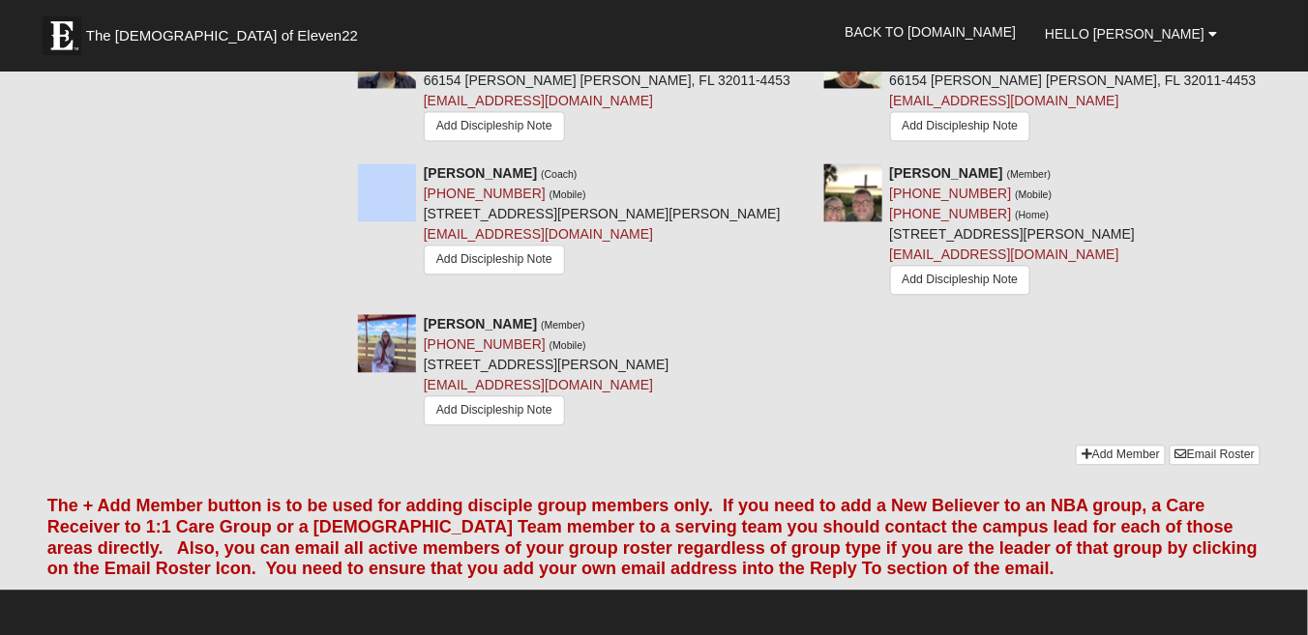
scroll to position [1238, 0]
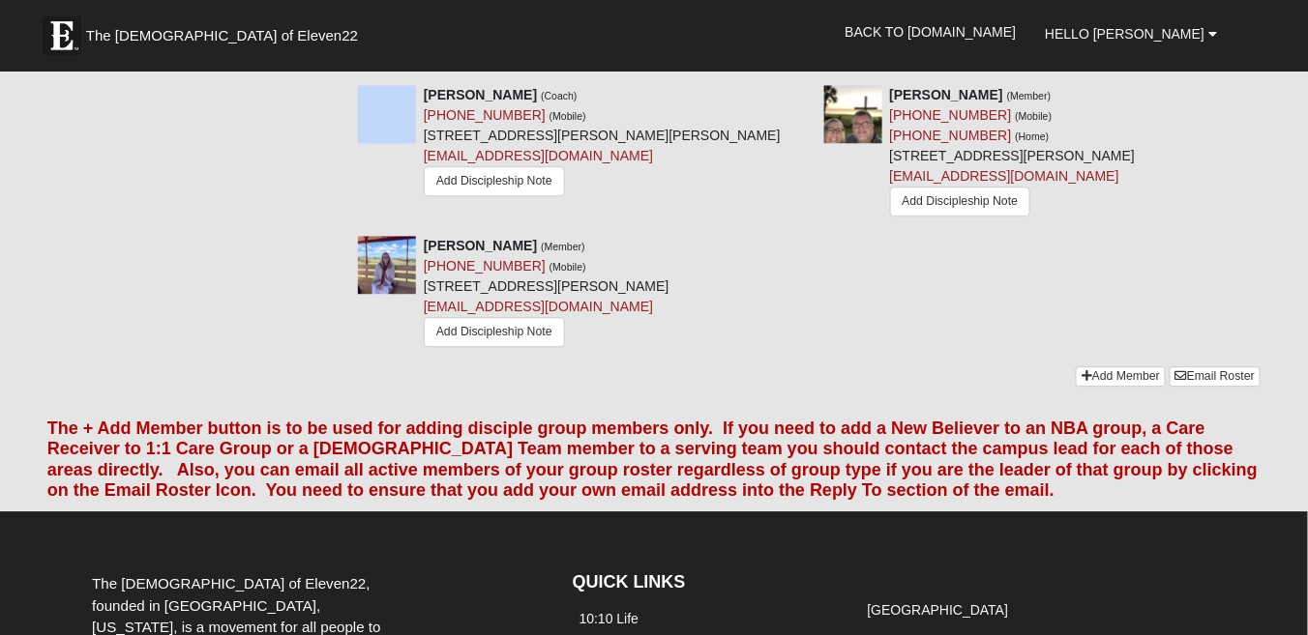
scroll to position [1389, 0]
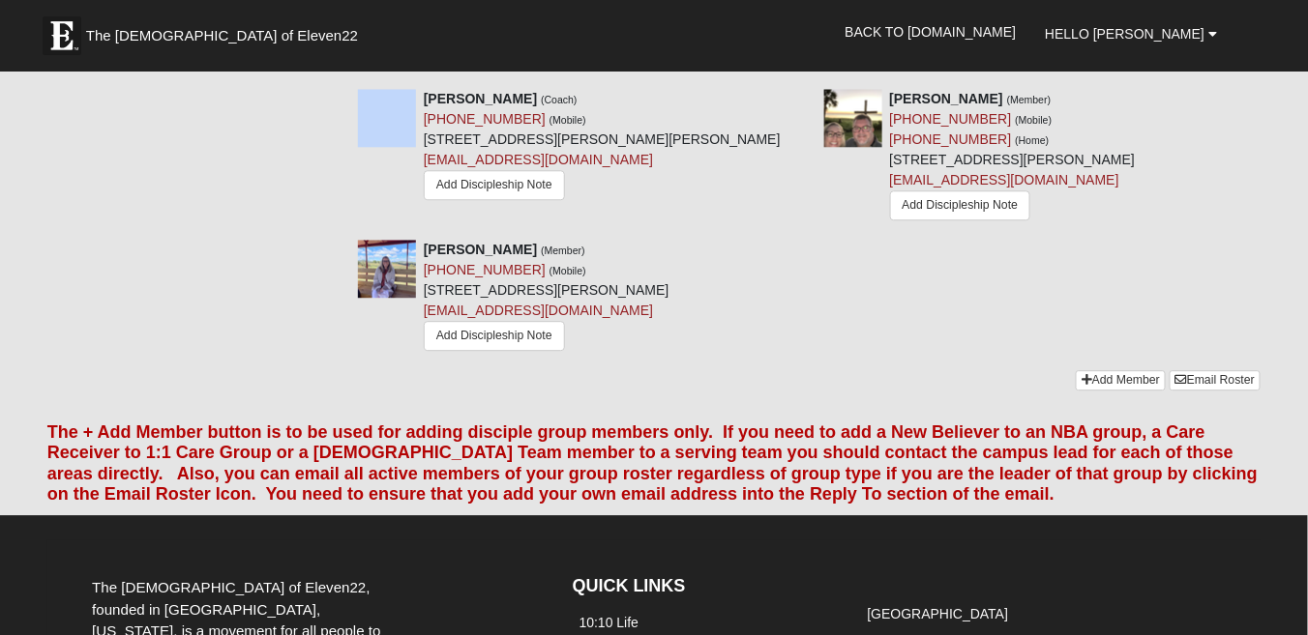
drag, startPoint x: 1125, startPoint y: 351, endPoint x: 1200, endPoint y: 250, distance: 125.7
click at [1200, 250] on div "Renee Schock (Member) (904) 803-6338 (Mobile) 56459 Creekside Way Callahan, FL …" at bounding box center [808, 305] width 931 height 131
click at [1107, 370] on link "Add Member" at bounding box center [1120, 380] width 90 height 20
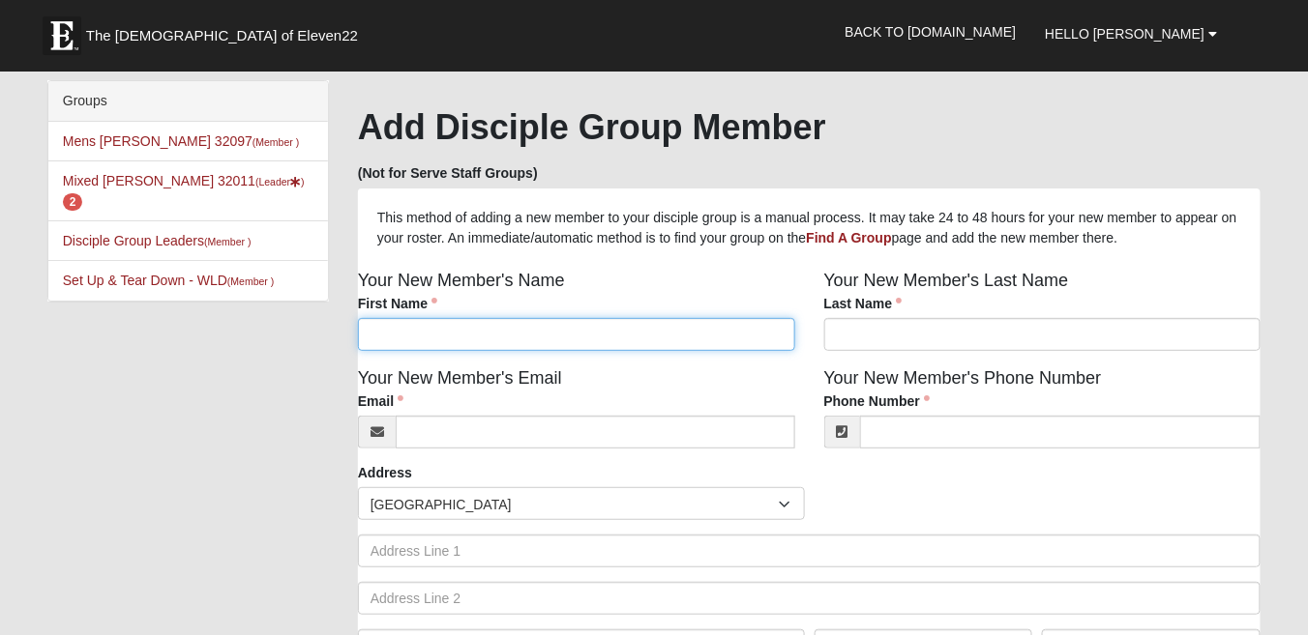
click at [455, 334] on input "First Name" at bounding box center [576, 334] width 437 height 33
type input "[PERSON_NAME]"
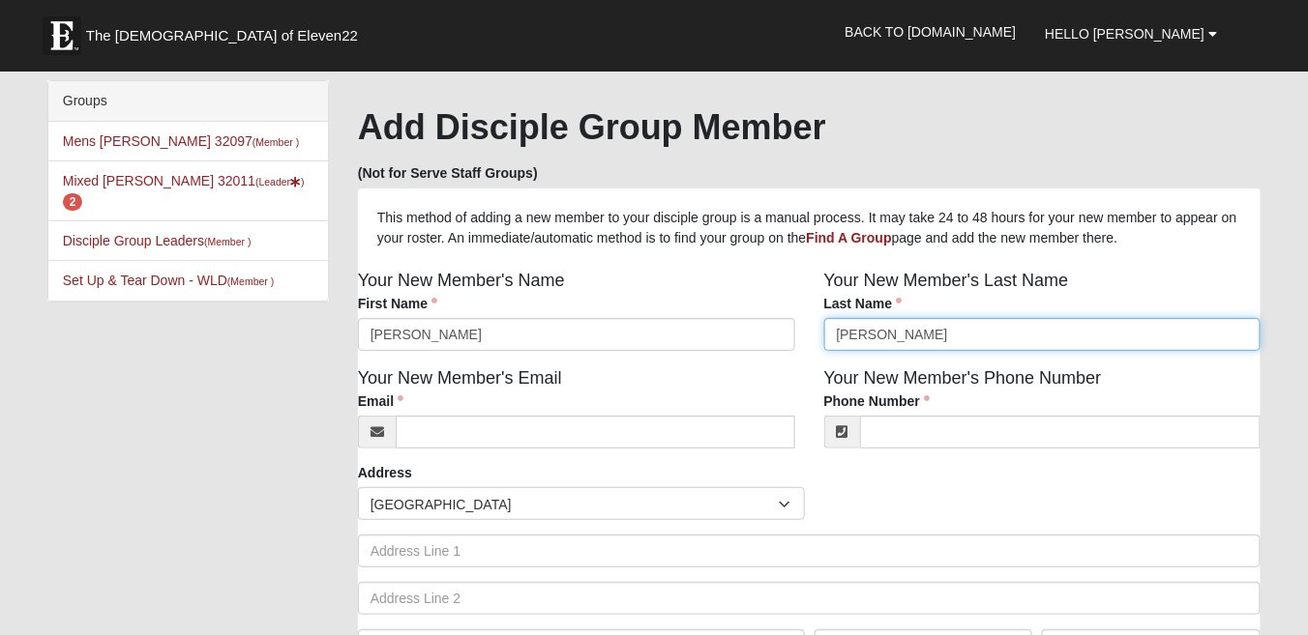
type input "[PERSON_NAME]"
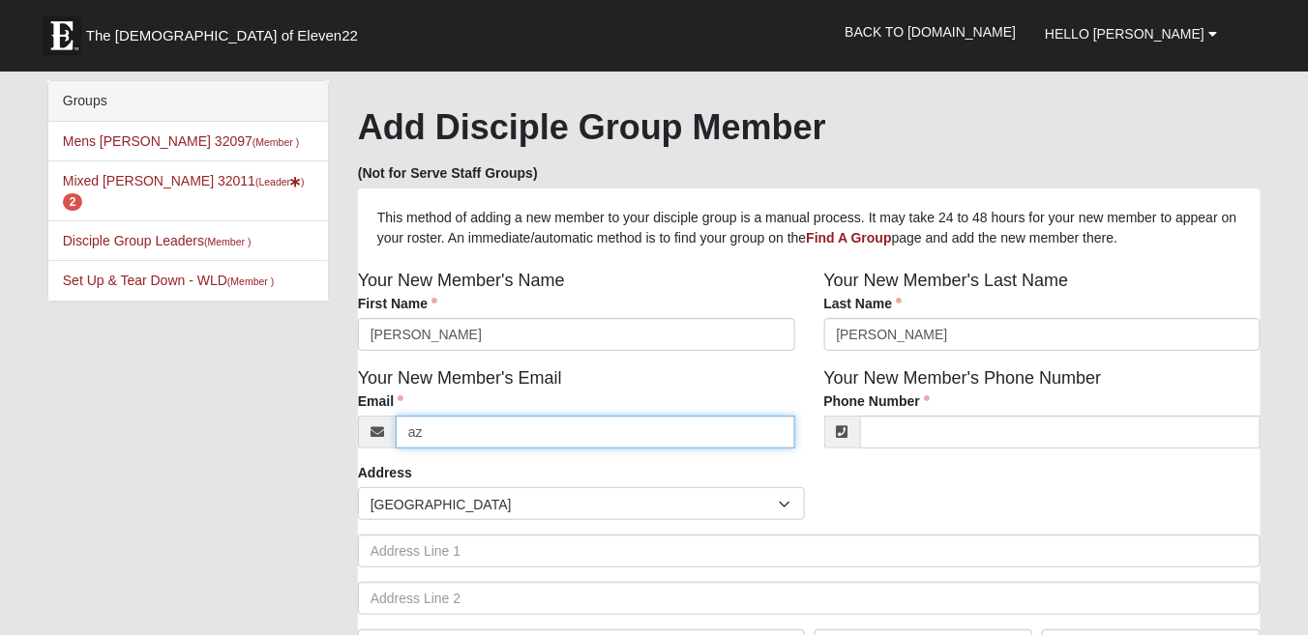
type input "[EMAIL_ADDRESS][DOMAIN_NAME]"
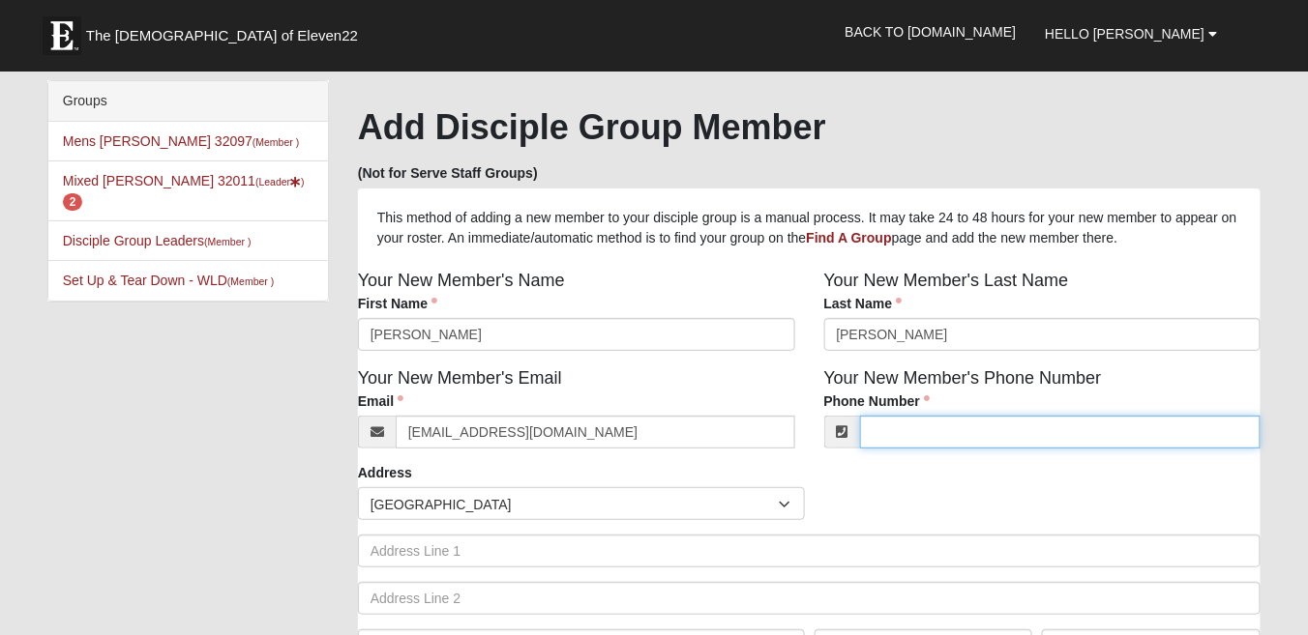
type input "6236808041"
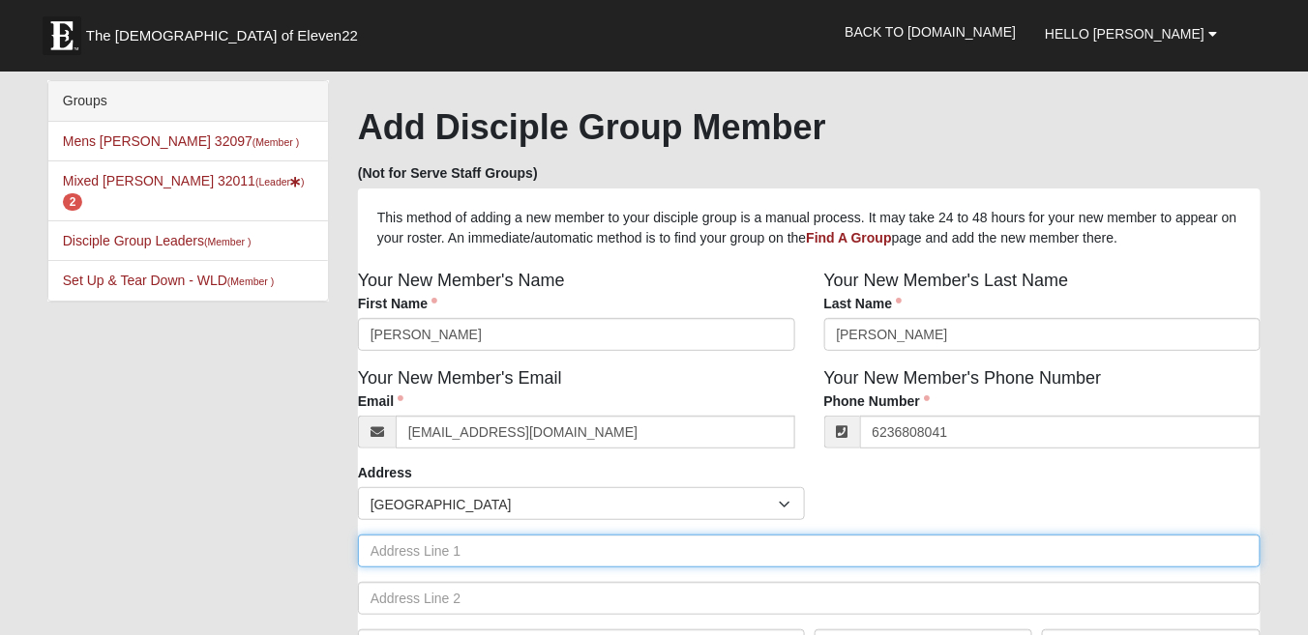
type input "[STREET_ADDRESS][PERSON_NAME]"
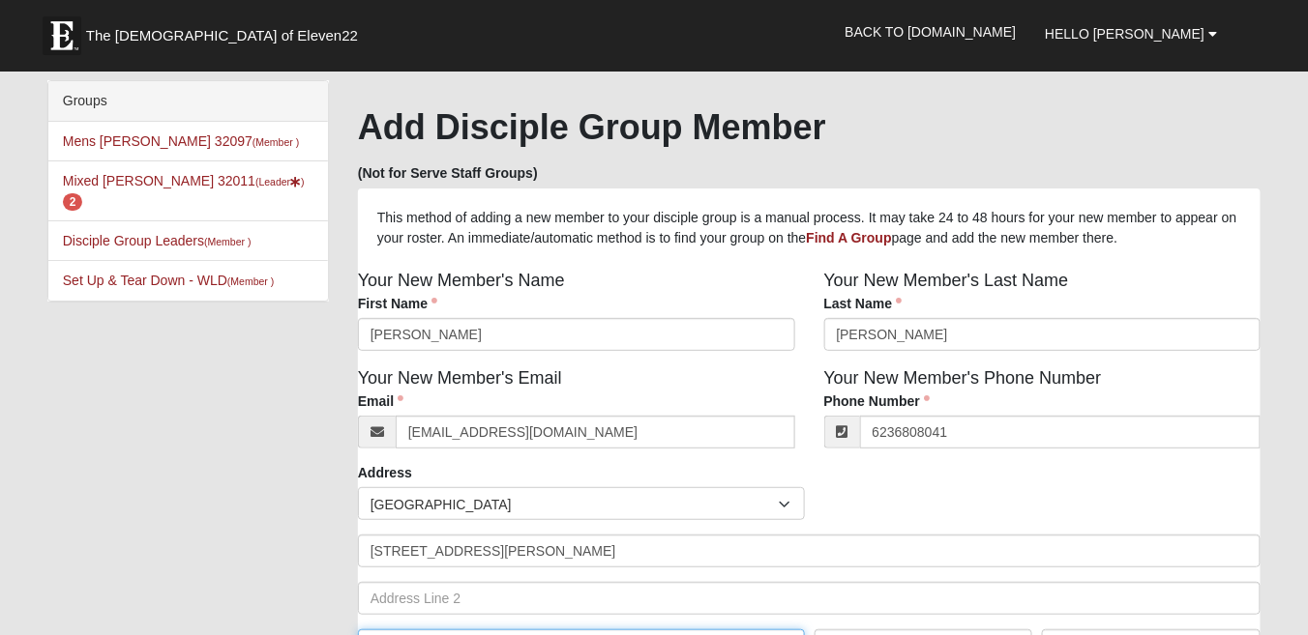
type input "[PERSON_NAME]"
type input "32011"
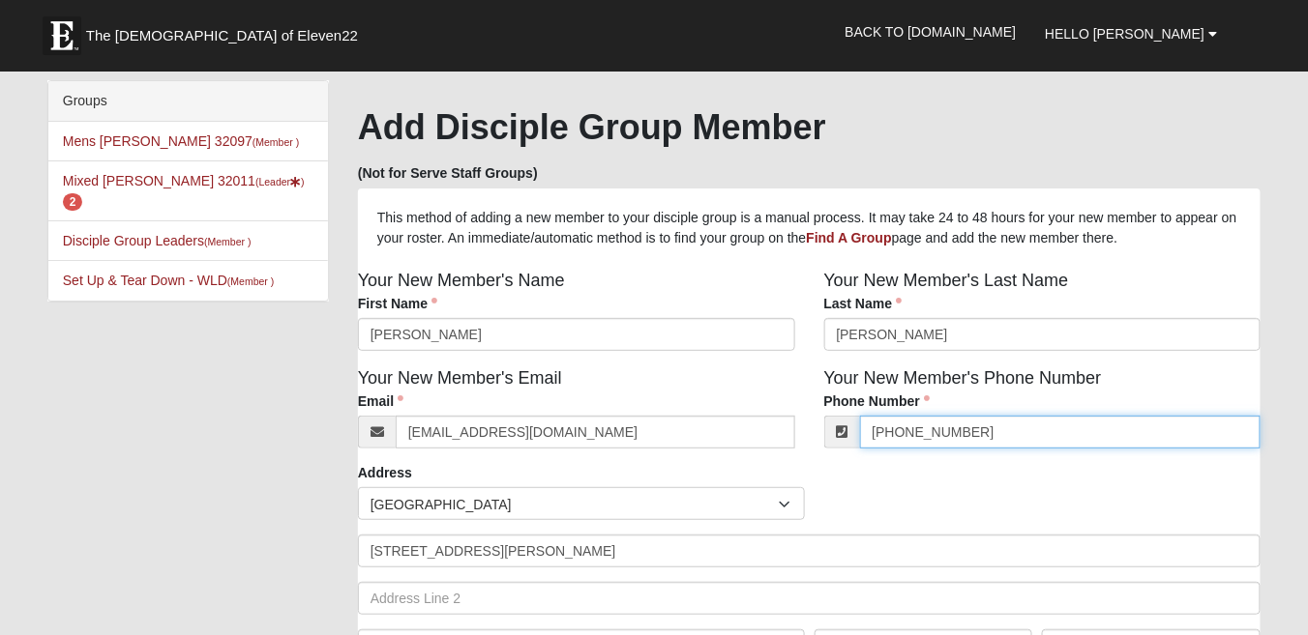
click at [984, 435] on input "[PHONE_NUMBER]" at bounding box center [1060, 432] width 401 height 33
type input "[PHONE_NUMBER]"
click at [904, 507] on div "Countries [GEOGRAPHIC_DATA] ------------------------ [GEOGRAPHIC_DATA] [GEOGRAP…" at bounding box center [809, 503] width 912 height 33
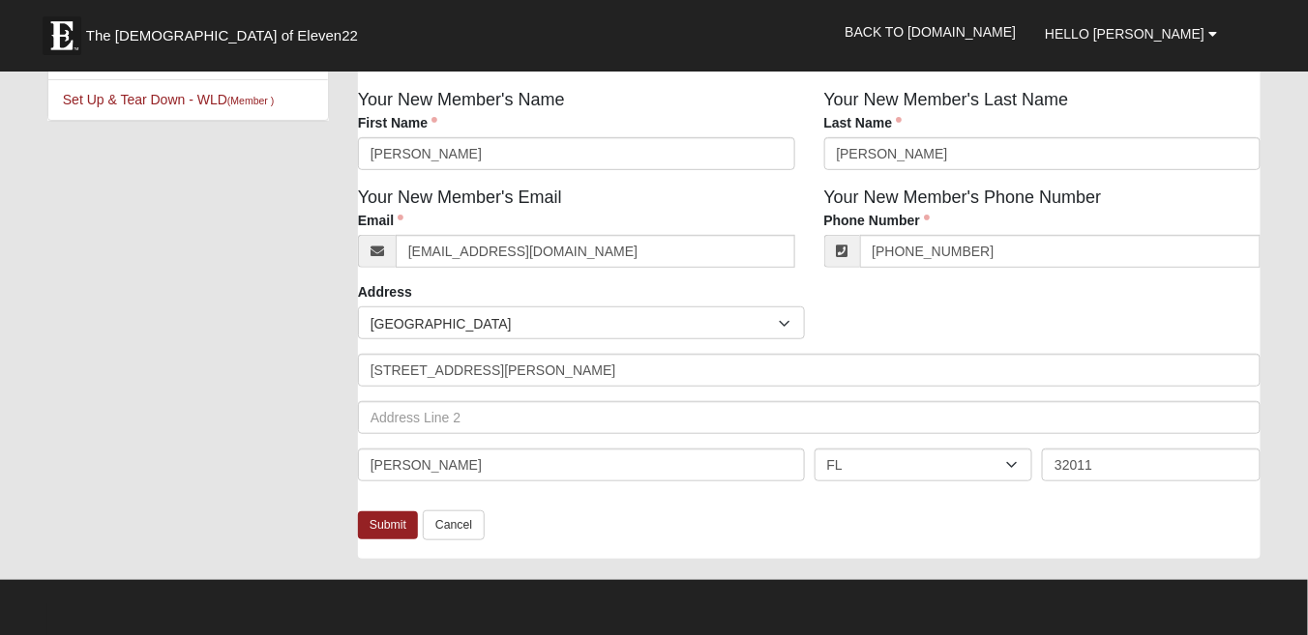
scroll to position [206, 0]
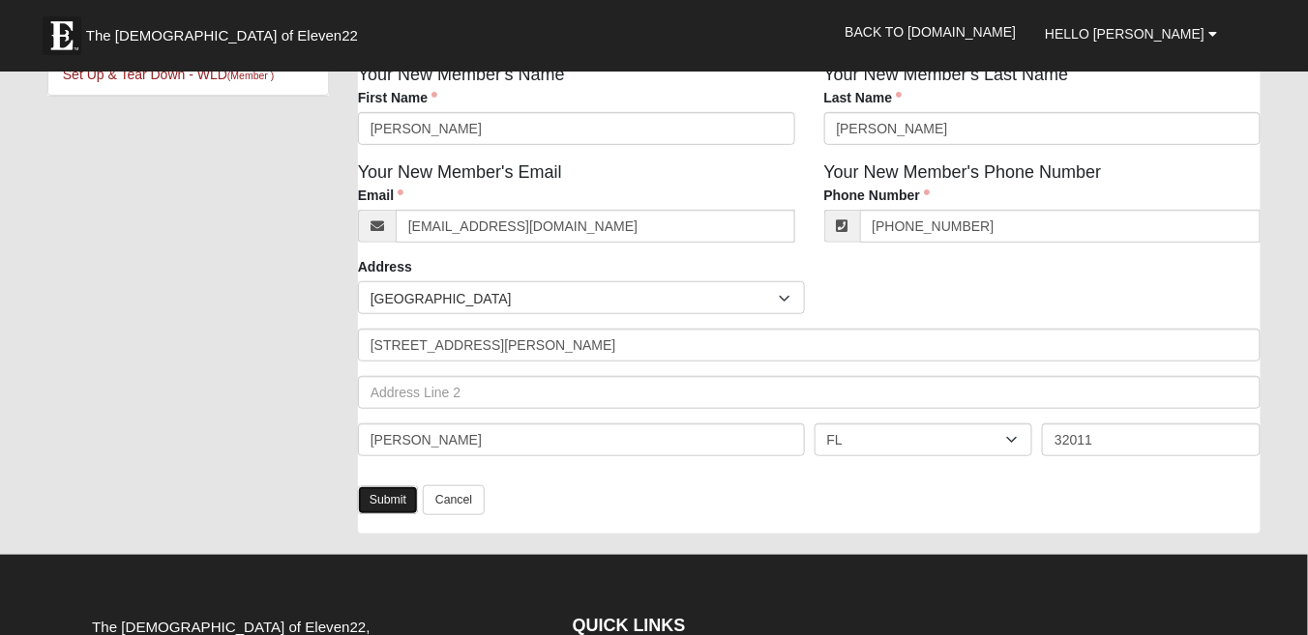
click at [391, 497] on link "Submit" at bounding box center [388, 500] width 60 height 28
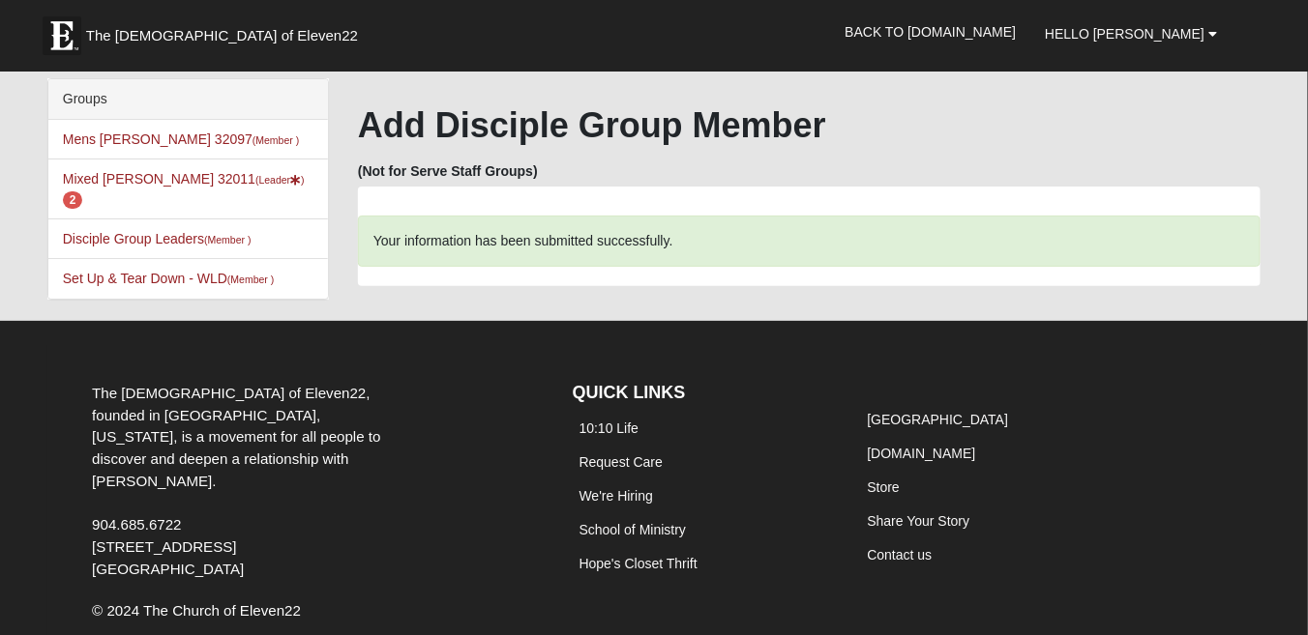
scroll to position [0, 0]
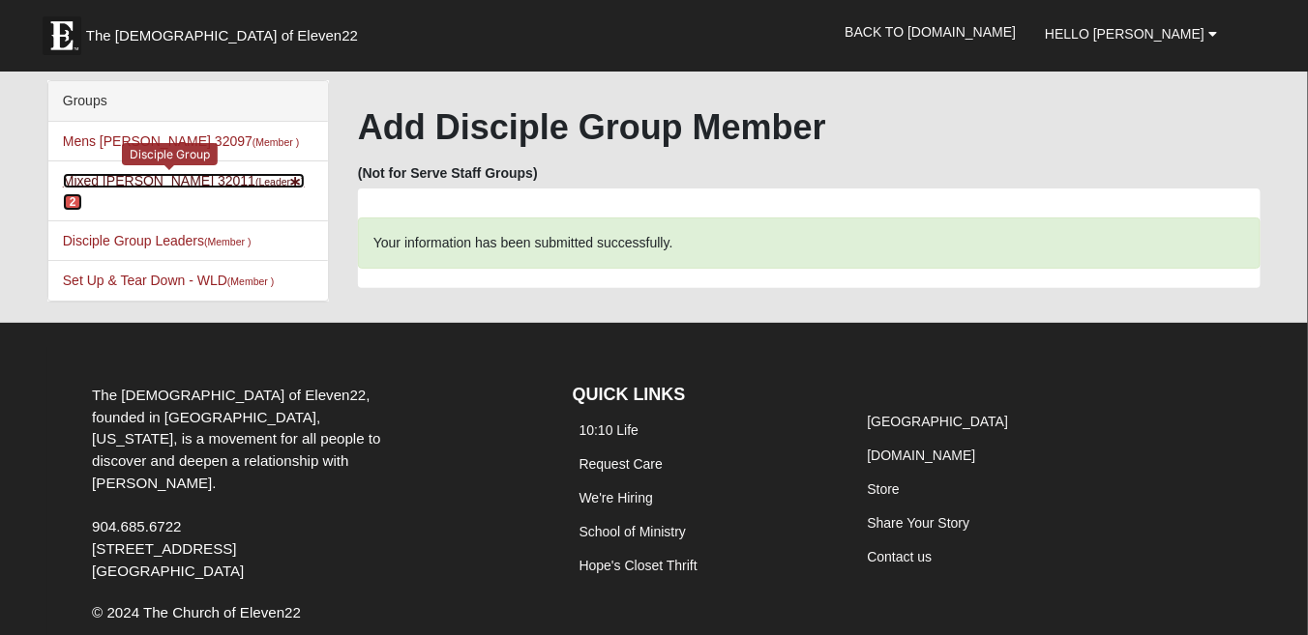
click at [98, 175] on link "Mixed [PERSON_NAME] 32011 (Leader ) 2" at bounding box center [184, 191] width 242 height 36
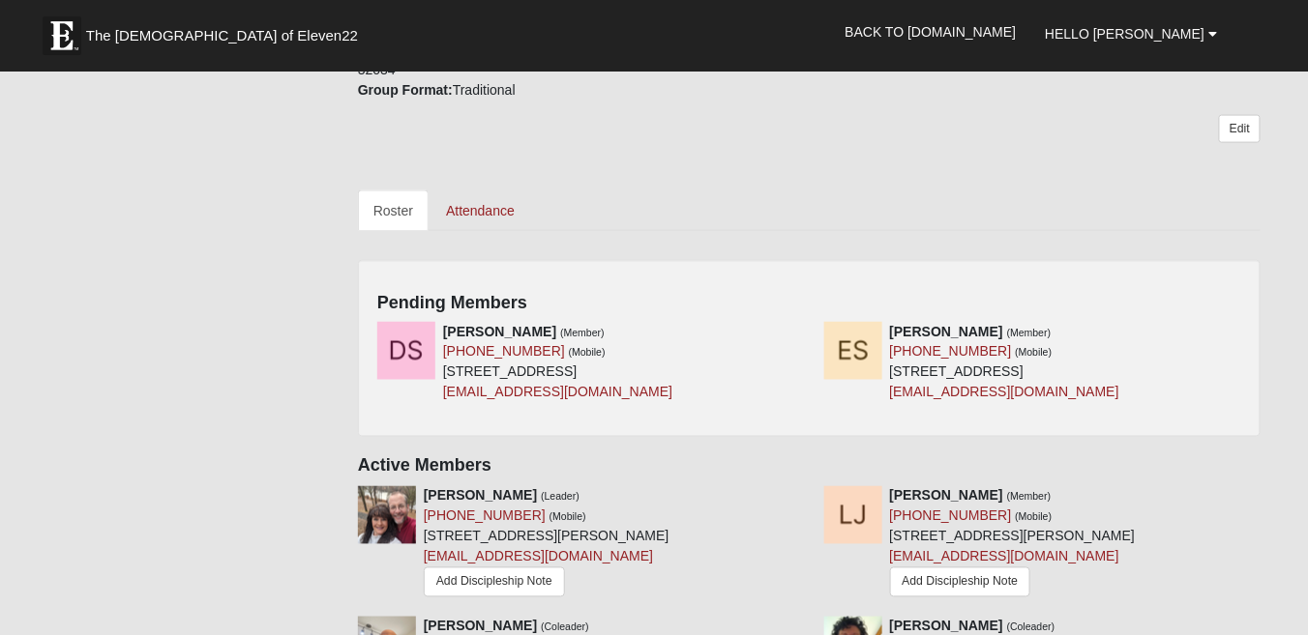
scroll to position [725, 0]
